Goal: Task Accomplishment & Management: Manage account settings

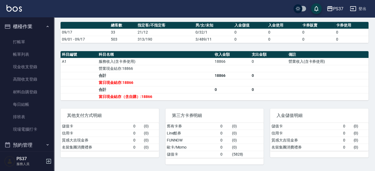
scroll to position [104, 0]
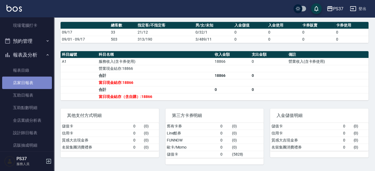
click at [29, 85] on link "店家日報表" at bounding box center [27, 82] width 50 height 12
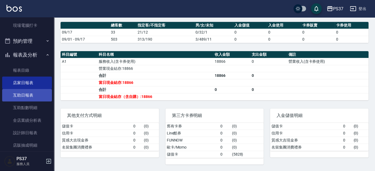
click at [28, 93] on link "互助日報表" at bounding box center [27, 95] width 50 height 12
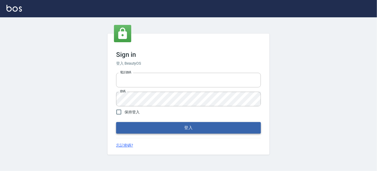
type input "037692666"
click at [194, 126] on button "登入" at bounding box center [188, 127] width 145 height 11
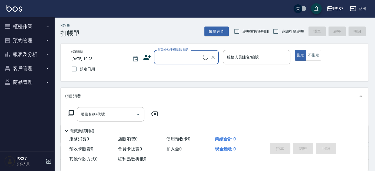
click at [21, 68] on button "客戶管理" at bounding box center [27, 68] width 50 height 14
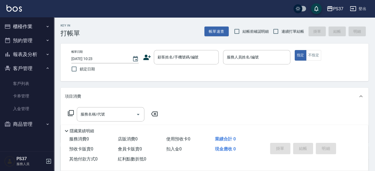
click at [30, 52] on button "報表及分析" at bounding box center [27, 54] width 50 height 14
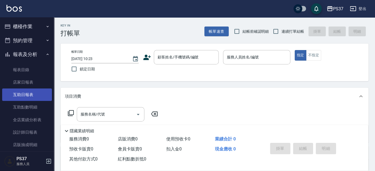
click at [27, 93] on link "互助日報表" at bounding box center [27, 94] width 50 height 12
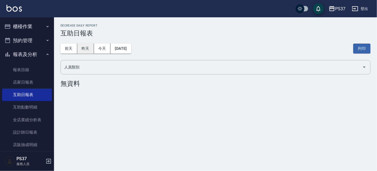
click at [86, 50] on button "昨天" at bounding box center [85, 48] width 17 height 10
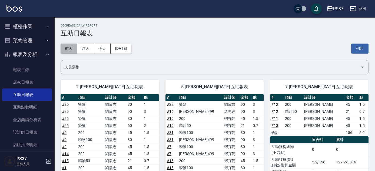
click at [70, 46] on button "前天" at bounding box center [69, 48] width 17 height 10
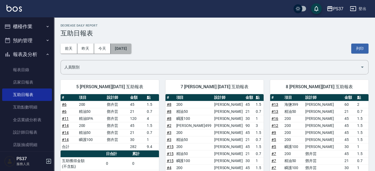
click at [131, 51] on button "[DATE]" at bounding box center [120, 48] width 21 height 10
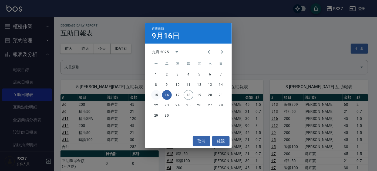
click at [153, 95] on button "15" at bounding box center [156, 95] width 10 height 10
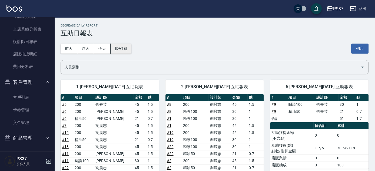
click at [131, 52] on button "[DATE]" at bounding box center [120, 48] width 21 height 10
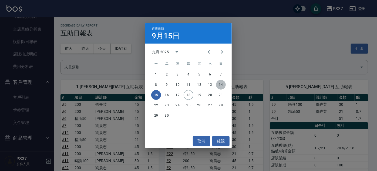
click at [220, 85] on button "14" at bounding box center [221, 85] width 10 height 10
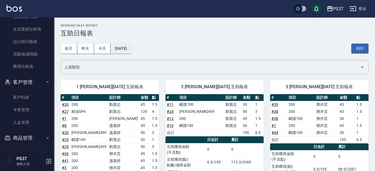
click at [122, 53] on button "[DATE]" at bounding box center [120, 48] width 21 height 10
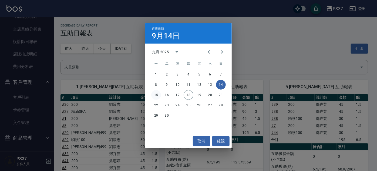
click at [159, 96] on button "15" at bounding box center [156, 95] width 10 height 10
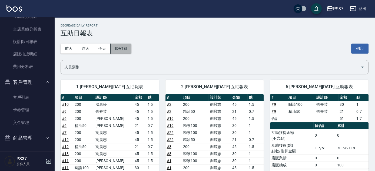
click at [119, 52] on button "[DATE]" at bounding box center [120, 48] width 21 height 10
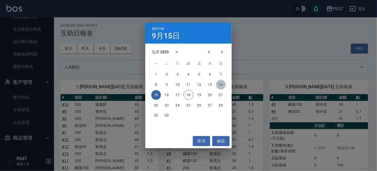
click at [220, 80] on button "14" at bounding box center [221, 85] width 10 height 10
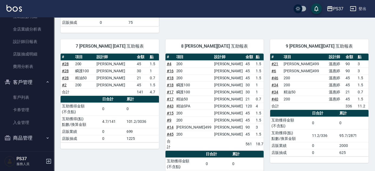
scroll to position [157, 0]
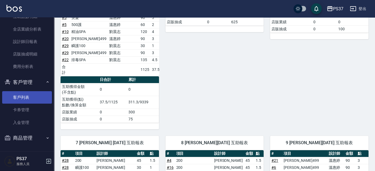
click at [18, 97] on link "客戶列表" at bounding box center [27, 97] width 50 height 12
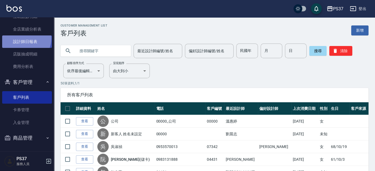
click at [23, 38] on link "設計師日報表" at bounding box center [27, 41] width 50 height 12
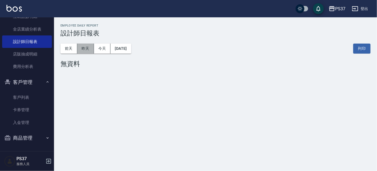
click at [85, 46] on button "昨天" at bounding box center [85, 48] width 17 height 10
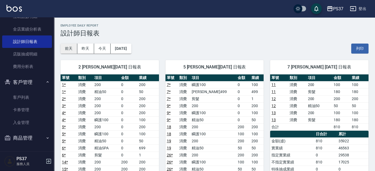
click at [66, 46] on button "前天" at bounding box center [69, 48] width 17 height 10
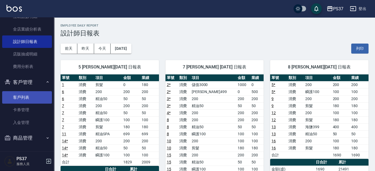
click at [24, 98] on link "客戶列表" at bounding box center [27, 97] width 50 height 12
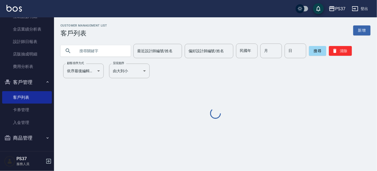
click at [91, 55] on input "text" at bounding box center [101, 50] width 51 height 15
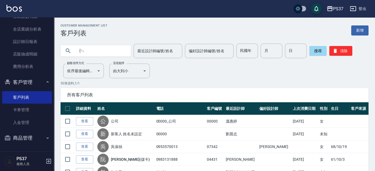
type input "["
type input "君"
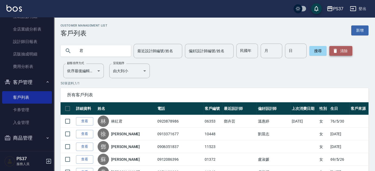
click at [333, 49] on icon "button" at bounding box center [334, 51] width 3 height 4
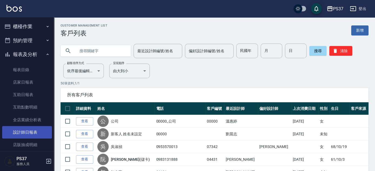
drag, startPoint x: 36, startPoint y: 135, endPoint x: 41, endPoint y: 132, distance: 5.2
click at [36, 135] on link "設計師日報表" at bounding box center [27, 132] width 50 height 12
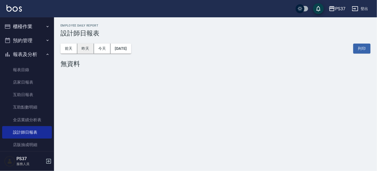
click at [87, 48] on button "昨天" at bounding box center [85, 48] width 17 height 10
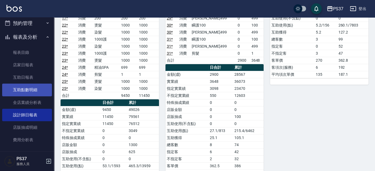
scroll to position [24, 0]
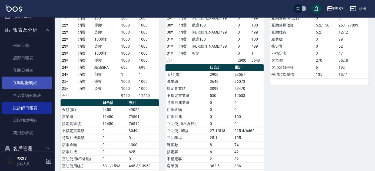
click at [42, 78] on link "互助點數明細" at bounding box center [27, 82] width 50 height 12
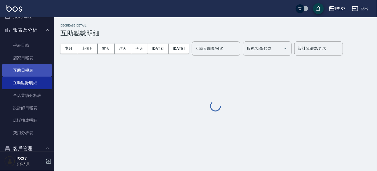
click at [41, 69] on link "互助日報表" at bounding box center [27, 70] width 50 height 12
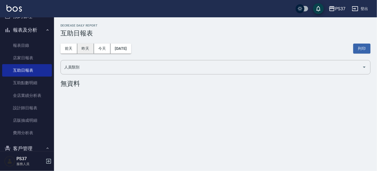
click at [85, 48] on button "昨天" at bounding box center [85, 48] width 17 height 10
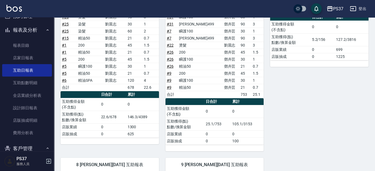
scroll to position [123, 0]
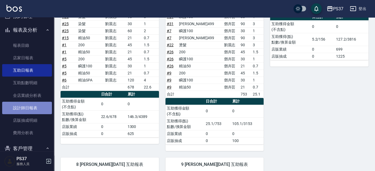
click at [36, 104] on link "設計師日報表" at bounding box center [27, 108] width 50 height 12
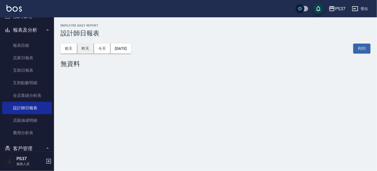
click at [82, 51] on button "昨天" at bounding box center [85, 48] width 17 height 10
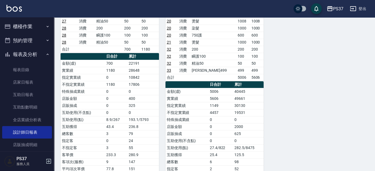
click at [42, 54] on button "報表及分析" at bounding box center [27, 54] width 50 height 14
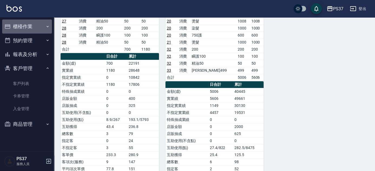
click at [41, 29] on button "櫃檯作業" at bounding box center [27, 26] width 50 height 14
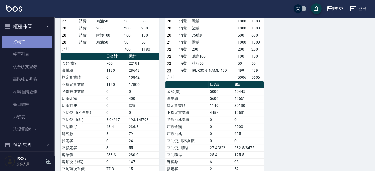
click at [38, 39] on link "打帳單" at bounding box center [27, 42] width 50 height 12
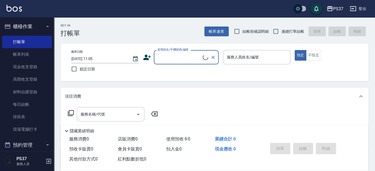
click at [43, 30] on button "櫃檯作業" at bounding box center [27, 26] width 50 height 14
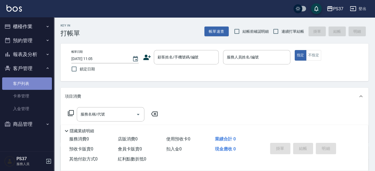
click at [38, 86] on link "客戶列表" at bounding box center [27, 83] width 50 height 12
